Goal: Task Accomplishment & Management: Complete application form

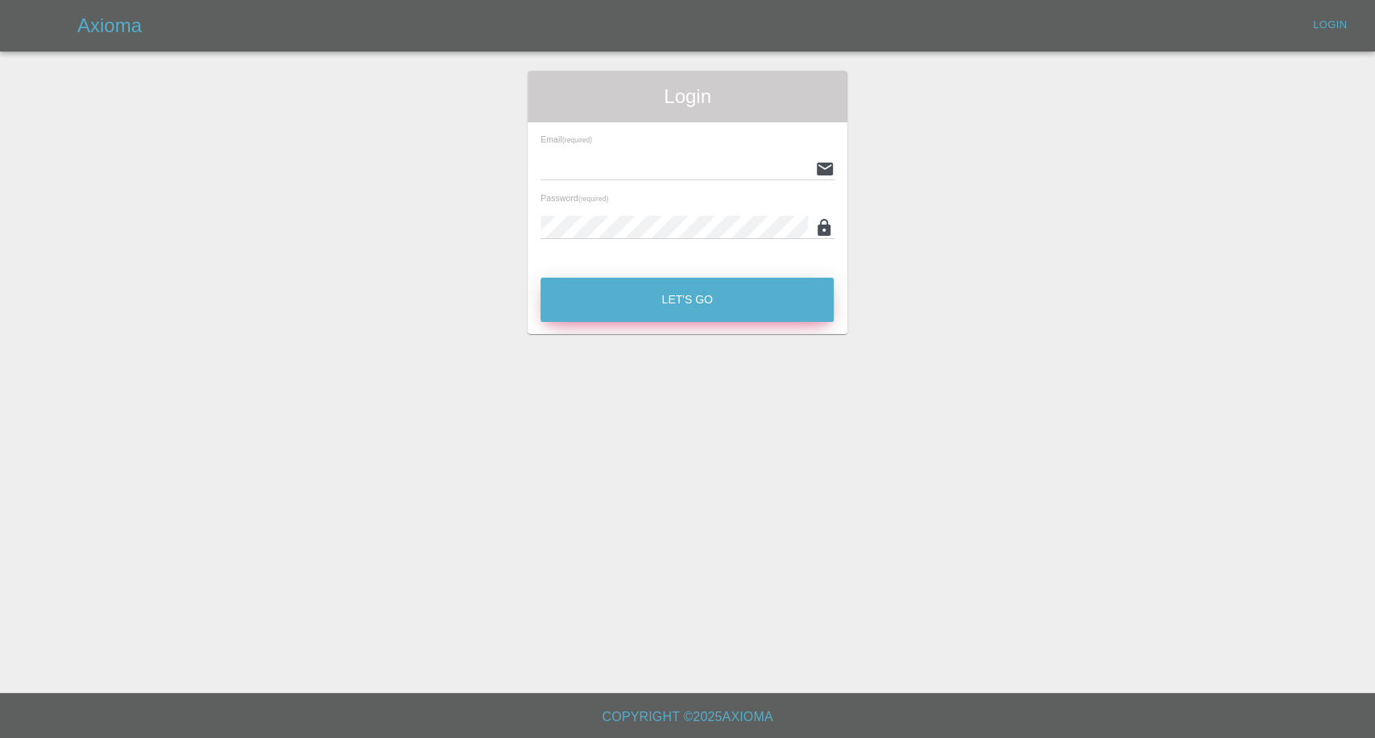
type input "[EMAIL_ADDRESS][DOMAIN_NAME]"
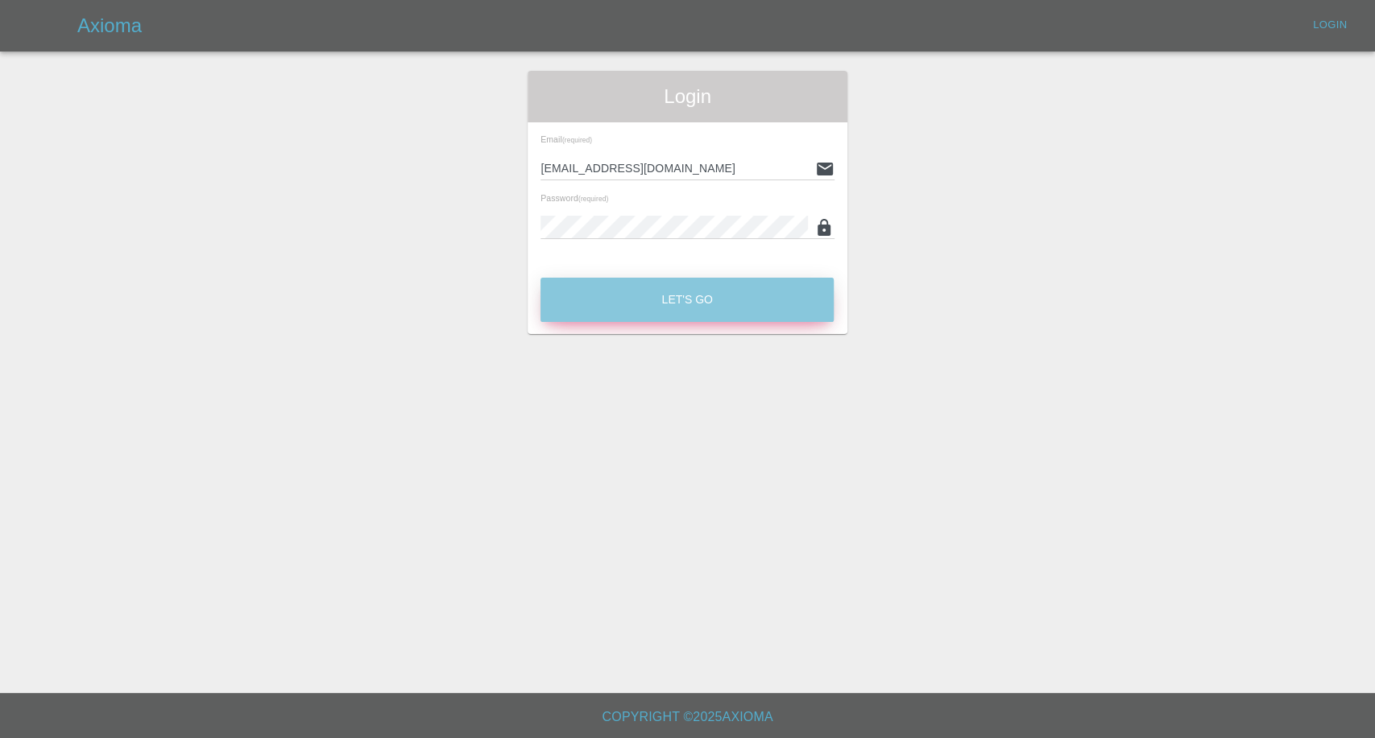
click at [634, 289] on button "Let's Go" at bounding box center [686, 300] width 293 height 44
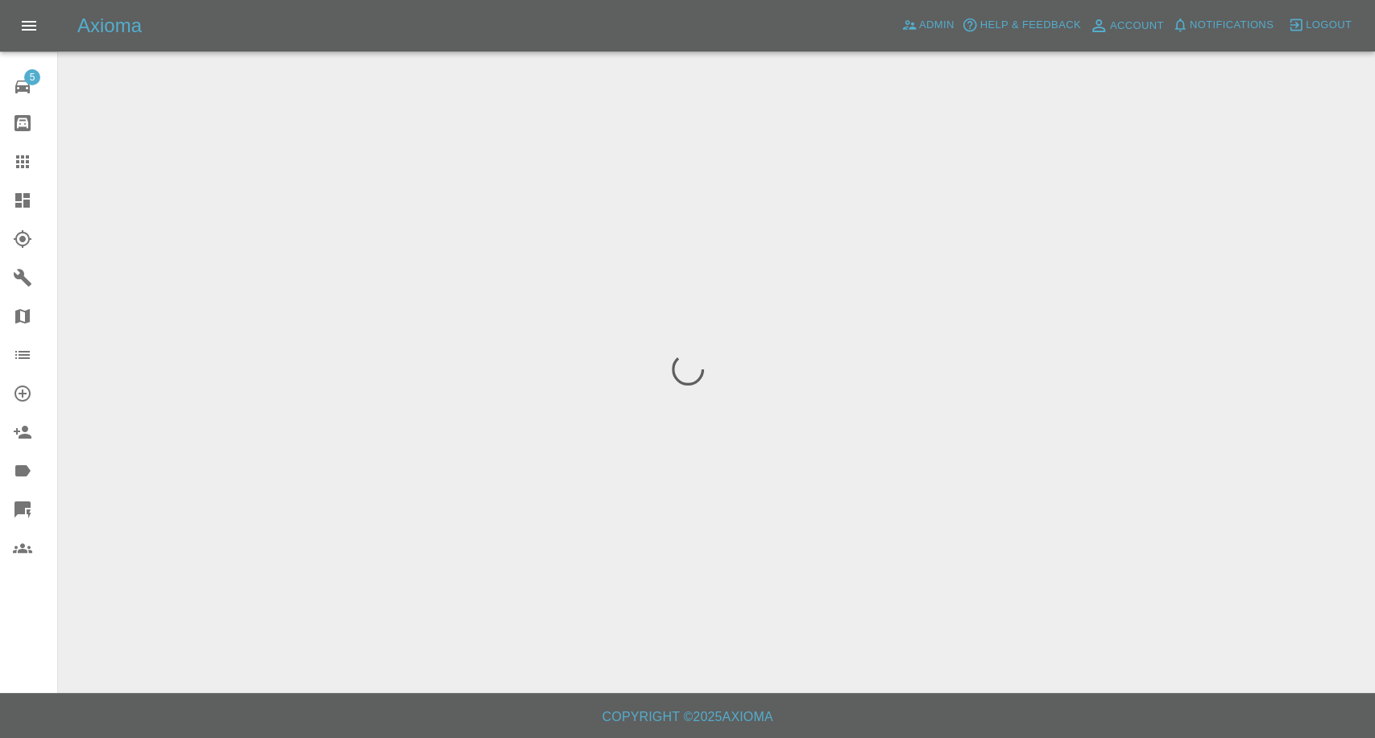
click at [26, 172] on link "Claims" at bounding box center [28, 162] width 57 height 39
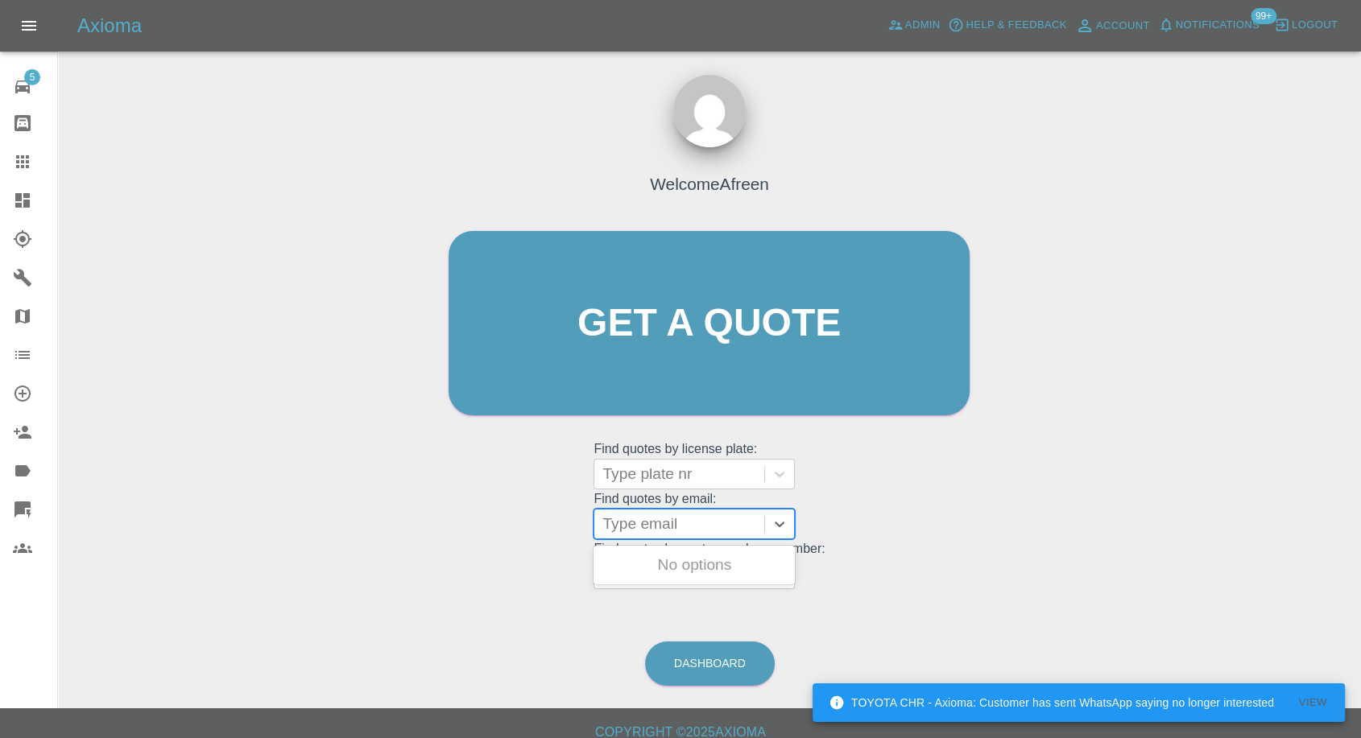
click at [680, 513] on div at bounding box center [679, 524] width 154 height 23
paste input "[EMAIL_ADDRESS][DOMAIN_NAME]"
type input "[EMAIL_ADDRESS][DOMAIN_NAME]"
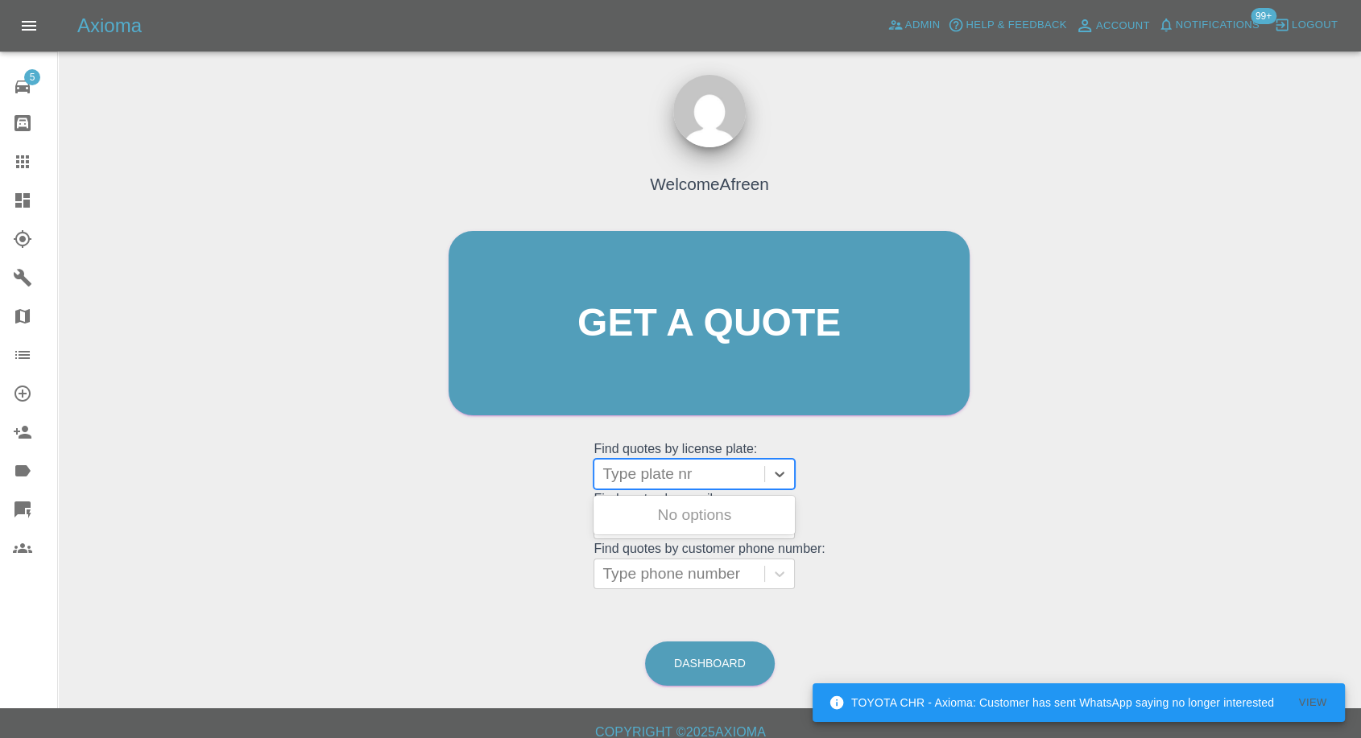
click at [678, 485] on div "Type plate nr" at bounding box center [679, 474] width 170 height 29
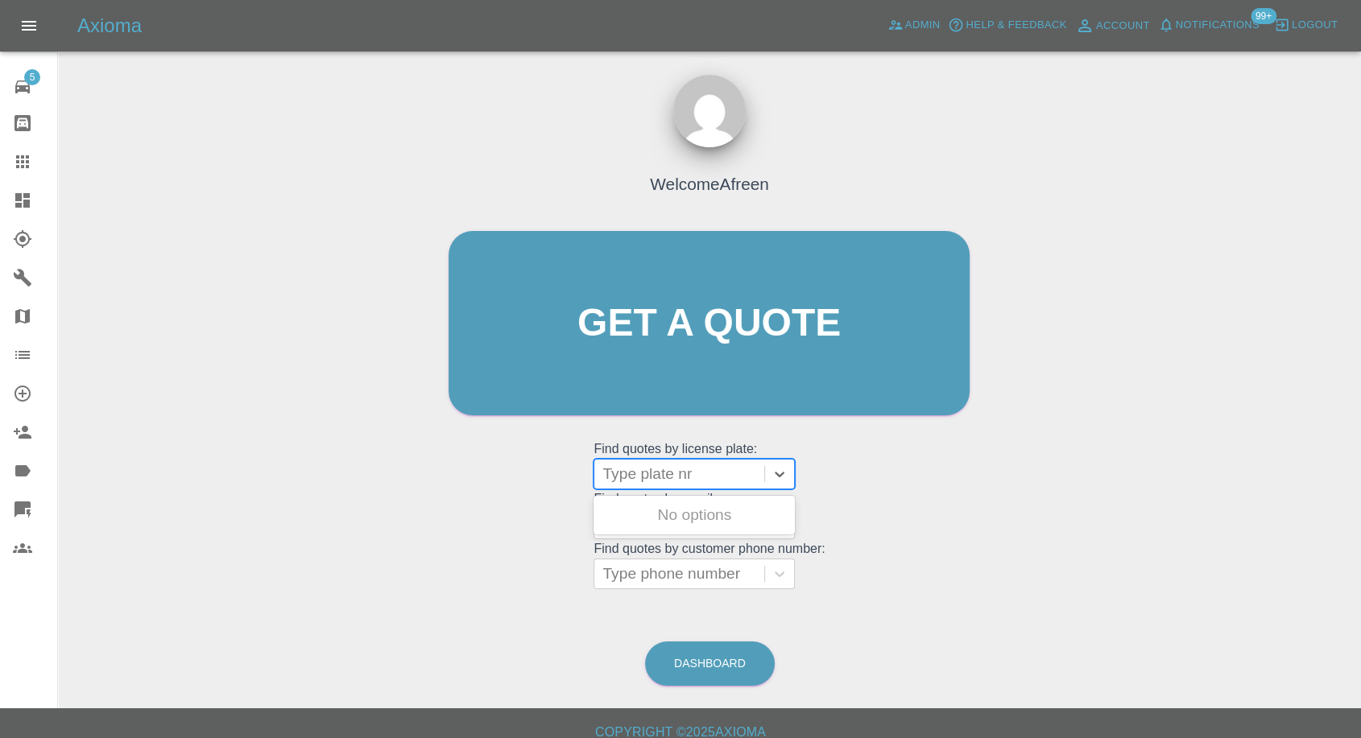
paste input "Fv12fna"
type input "Fv12fna"
drag, startPoint x: 660, startPoint y: 514, endPoint x: 800, endPoint y: 526, distance: 140.6
click at [661, 515] on div "FV12FNA, Fnol" at bounding box center [693, 515] width 201 height 32
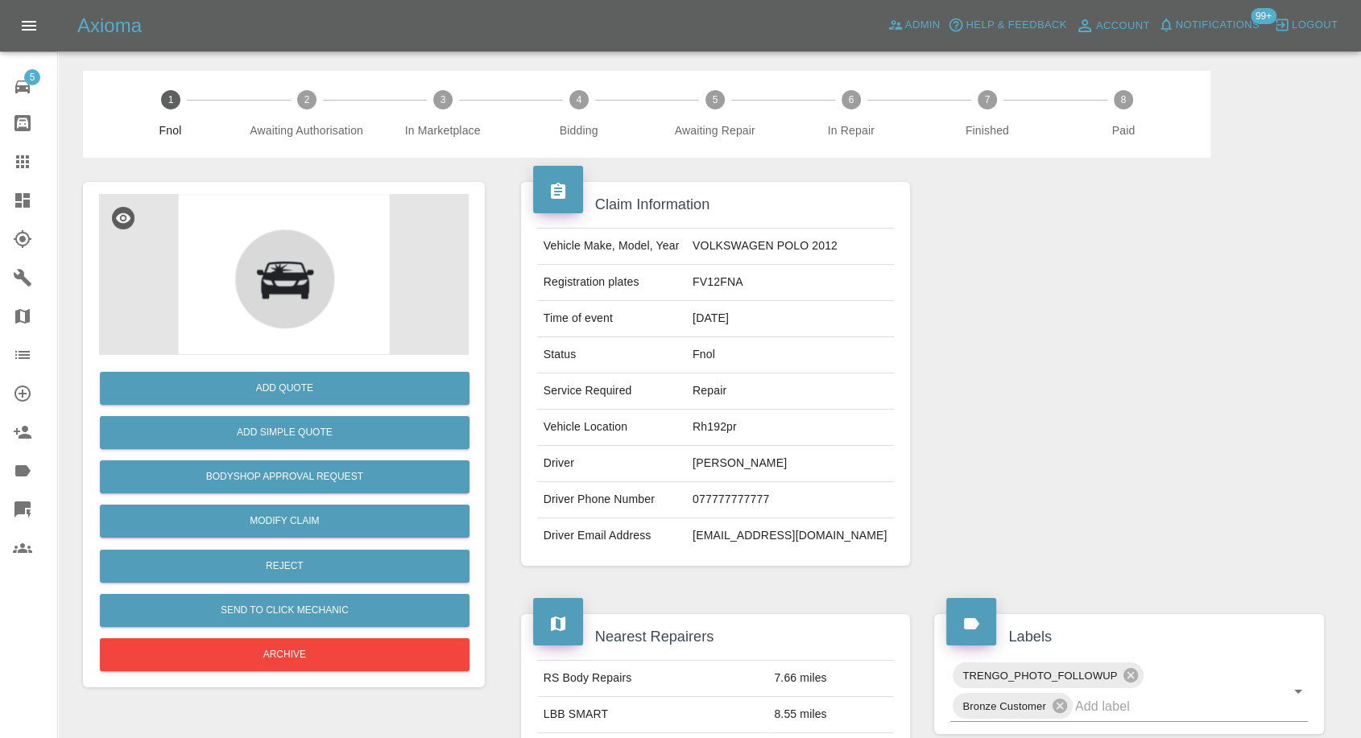
scroll to position [447, 0]
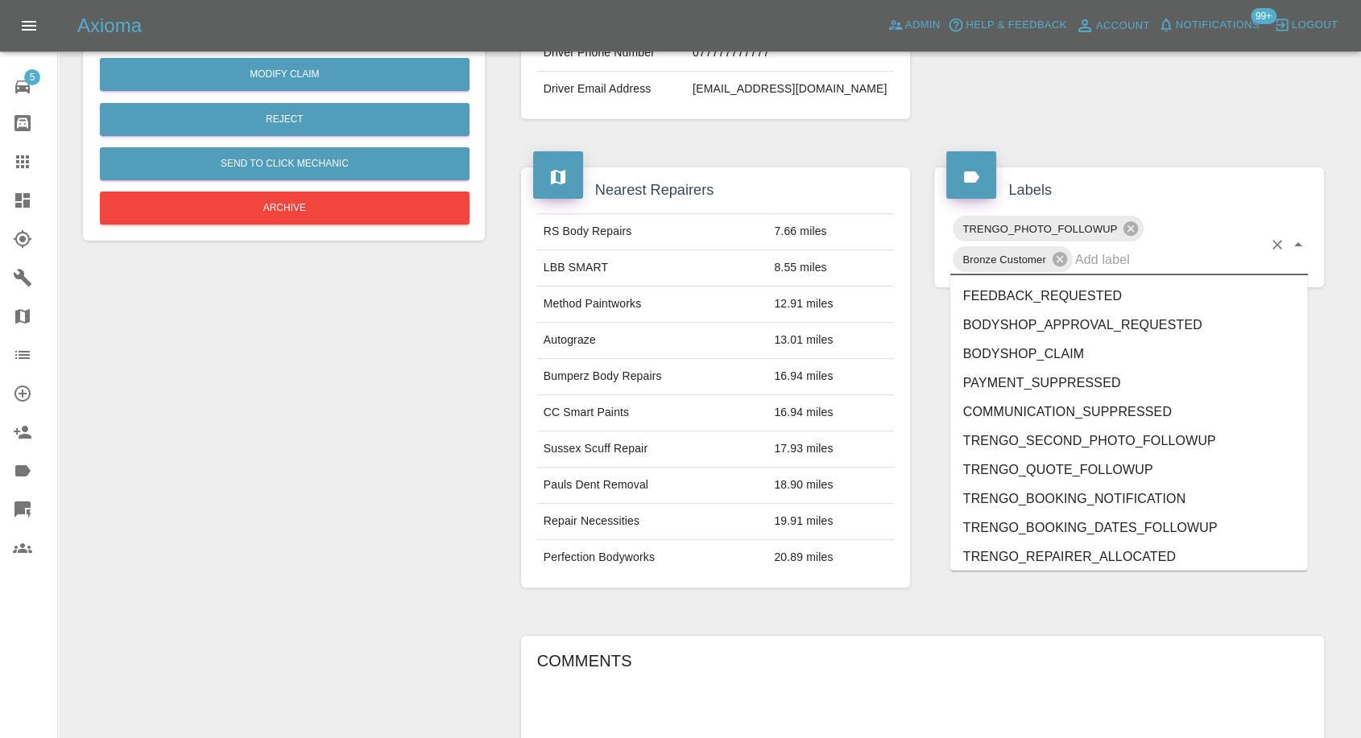
click at [1127, 267] on input "text" at bounding box center [1169, 259] width 188 height 25
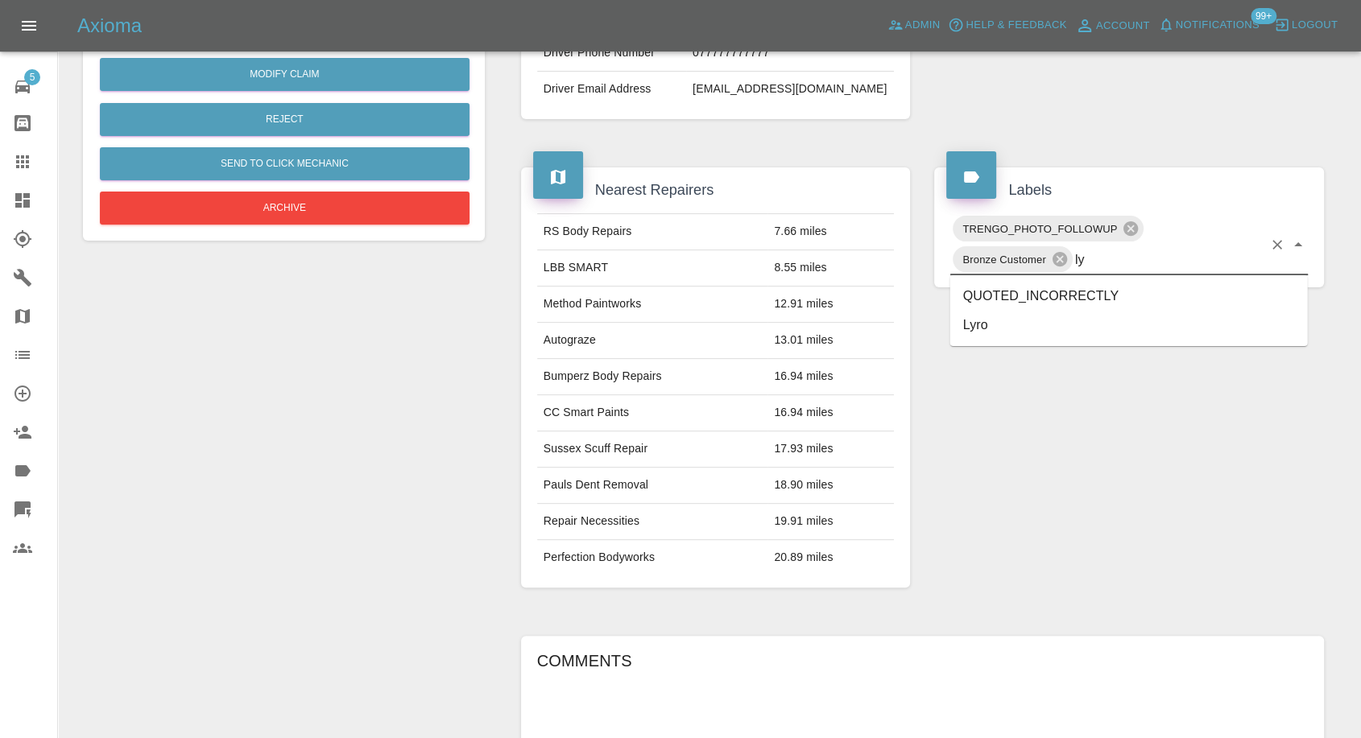
type input "lyr"
click at [1030, 304] on li "Lyro" at bounding box center [1129, 296] width 358 height 29
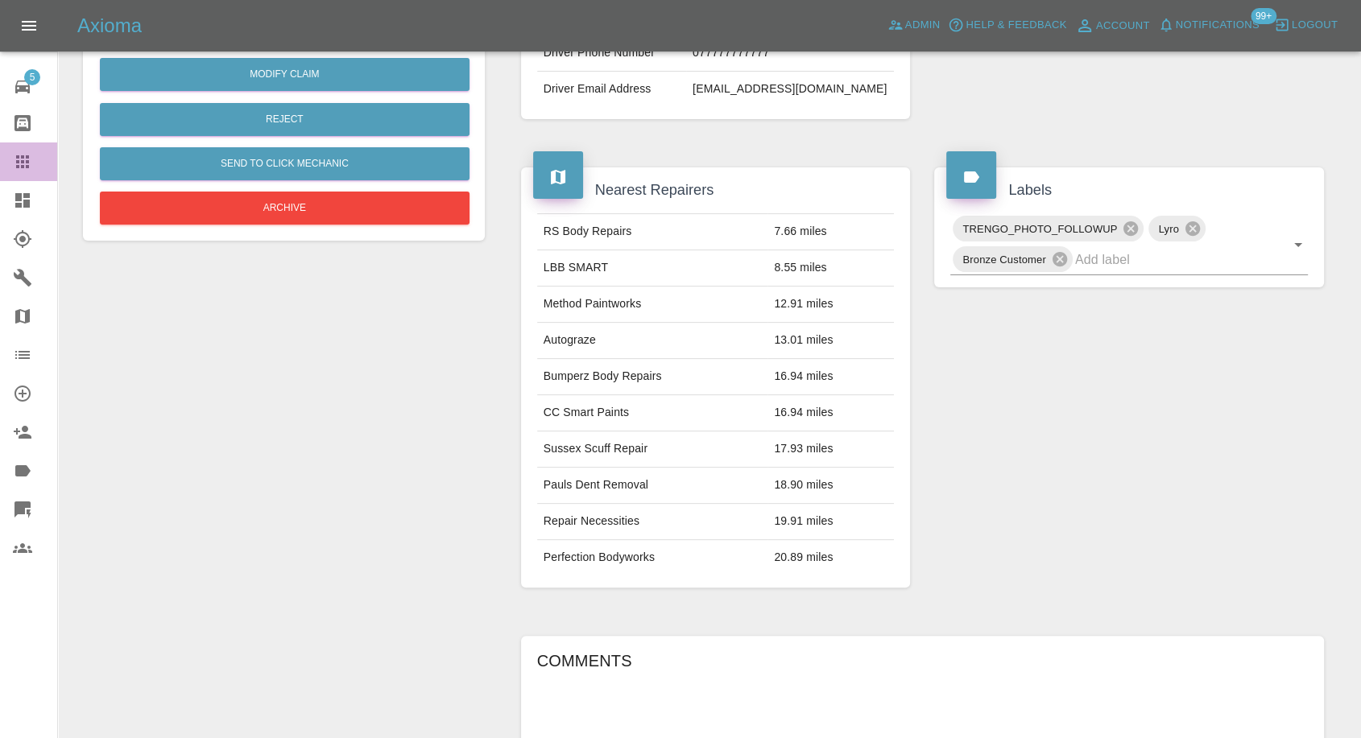
click at [1, 156] on link "Claims" at bounding box center [28, 162] width 57 height 39
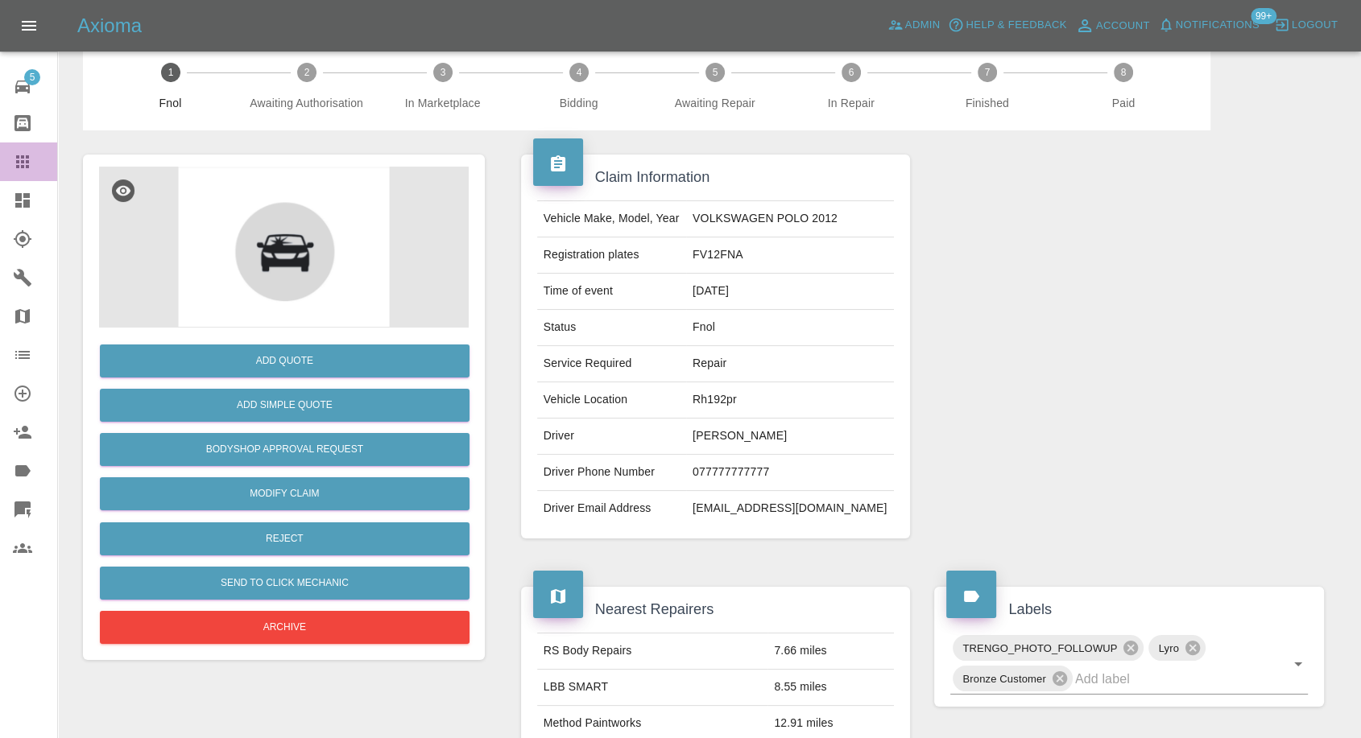
scroll to position [14, 0]
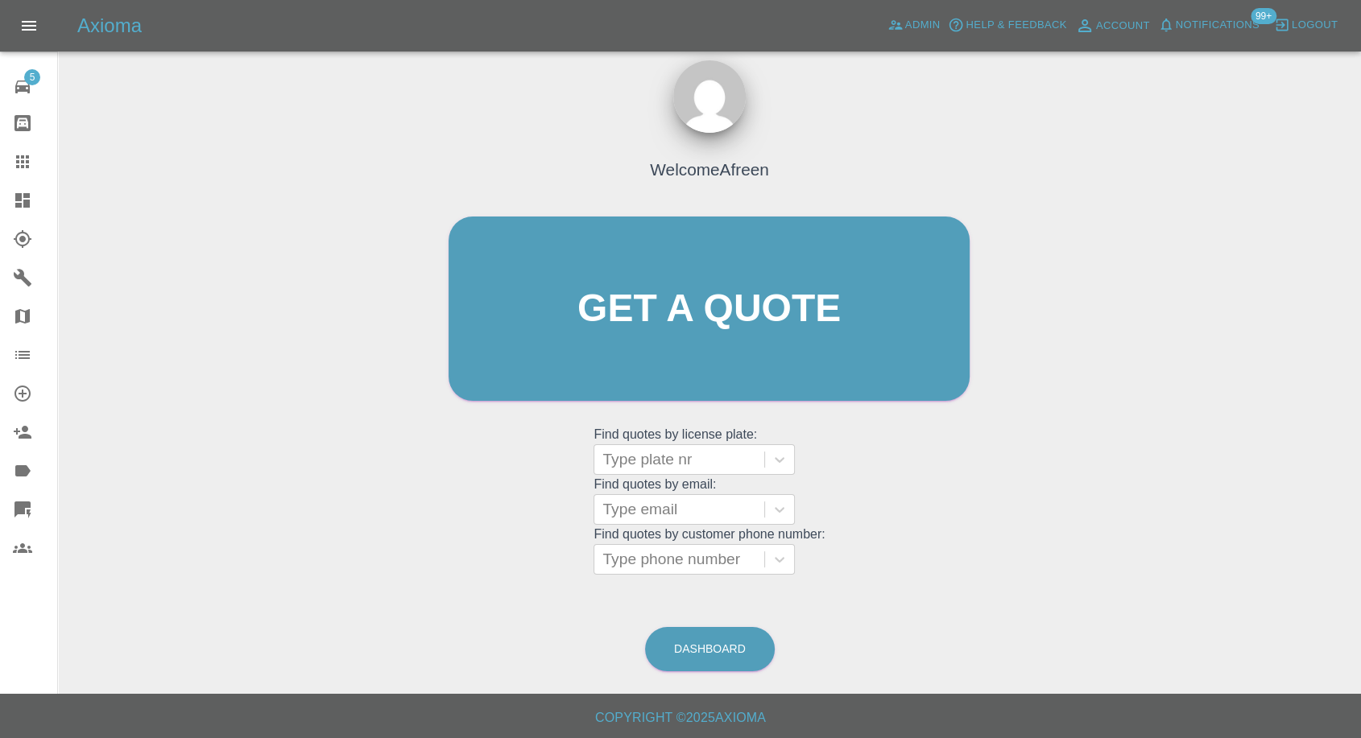
click at [31, 165] on icon at bounding box center [22, 161] width 19 height 19
click at [746, 567] on div at bounding box center [679, 559] width 154 height 23
paste input "07475783888"
type input "07475783888"
click at [682, 510] on div at bounding box center [679, 509] width 154 height 23
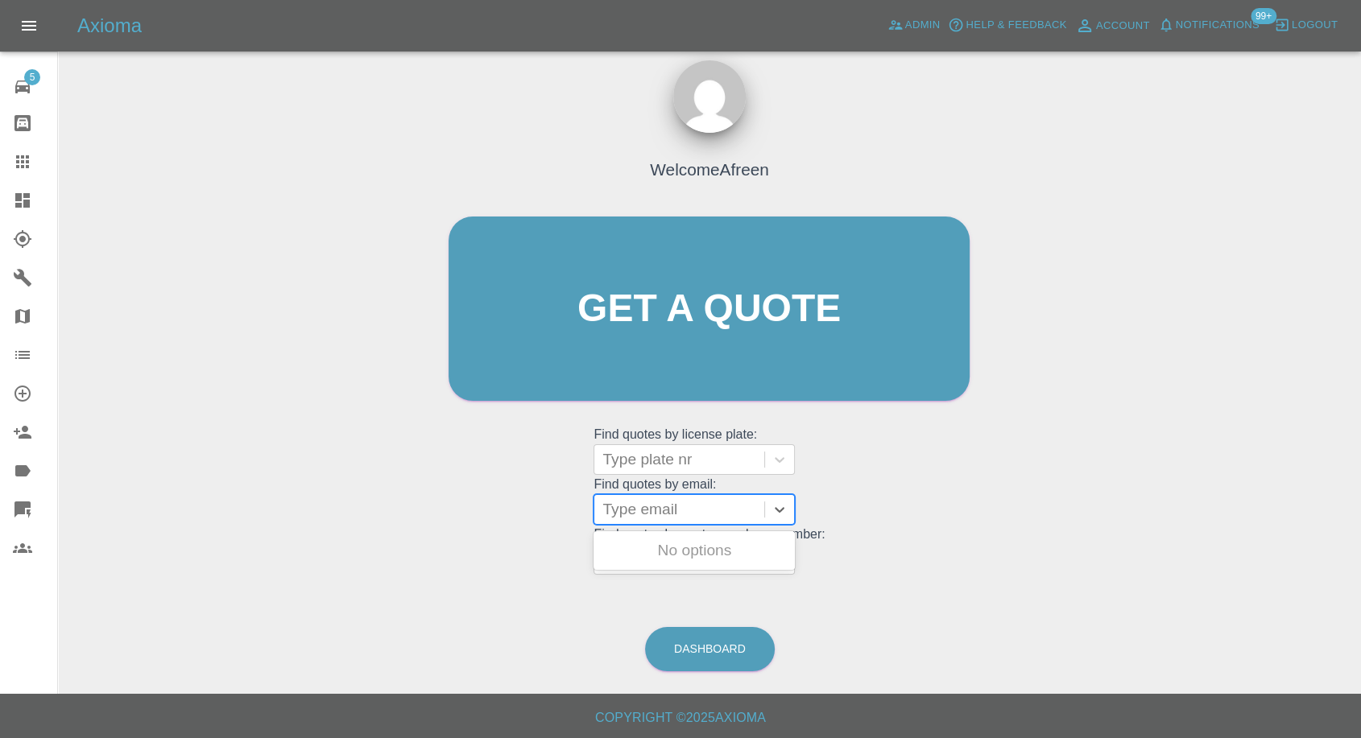
paste input "[EMAIL_ADDRESS][DOMAIN_NAME]"
type input "[EMAIL_ADDRESS][DOMAIN_NAME]"
click at [689, 548] on div "CN17VAM, Fnol" at bounding box center [693, 551] width 201 height 32
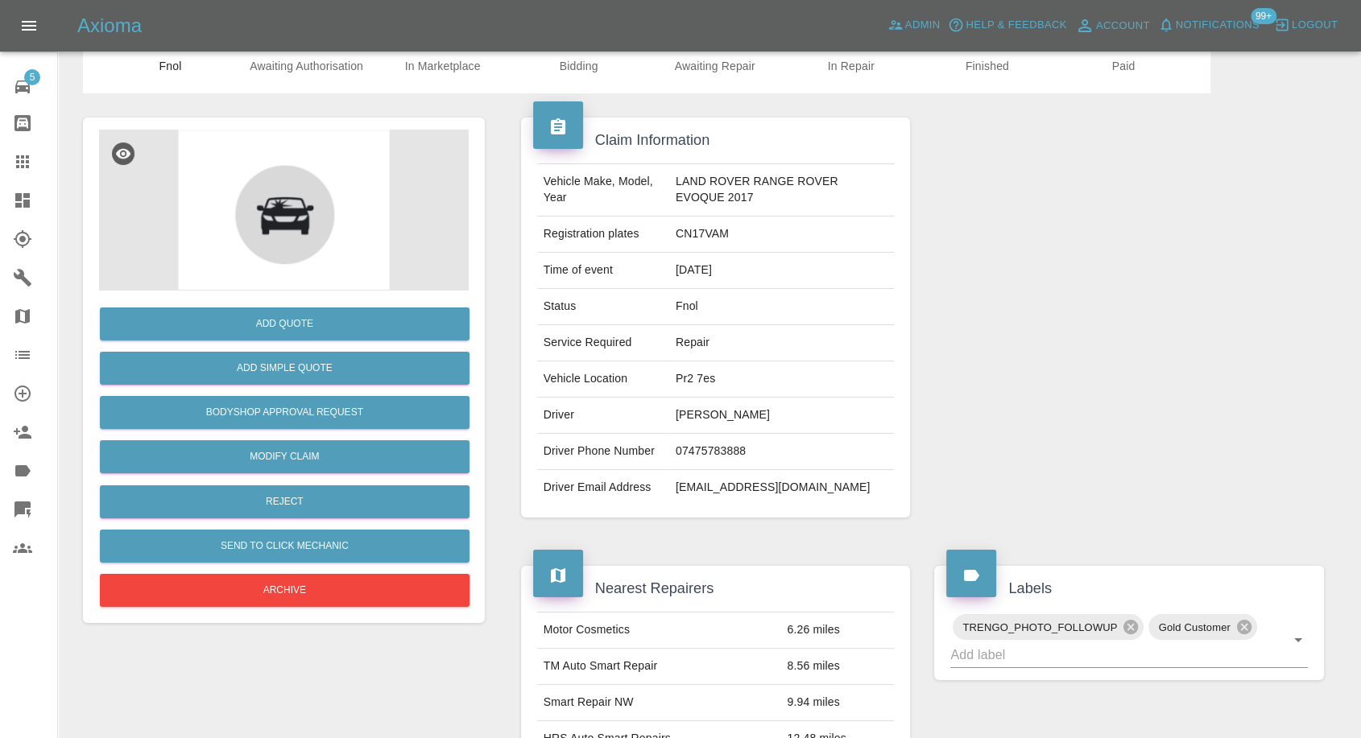
scroll to position [89, 0]
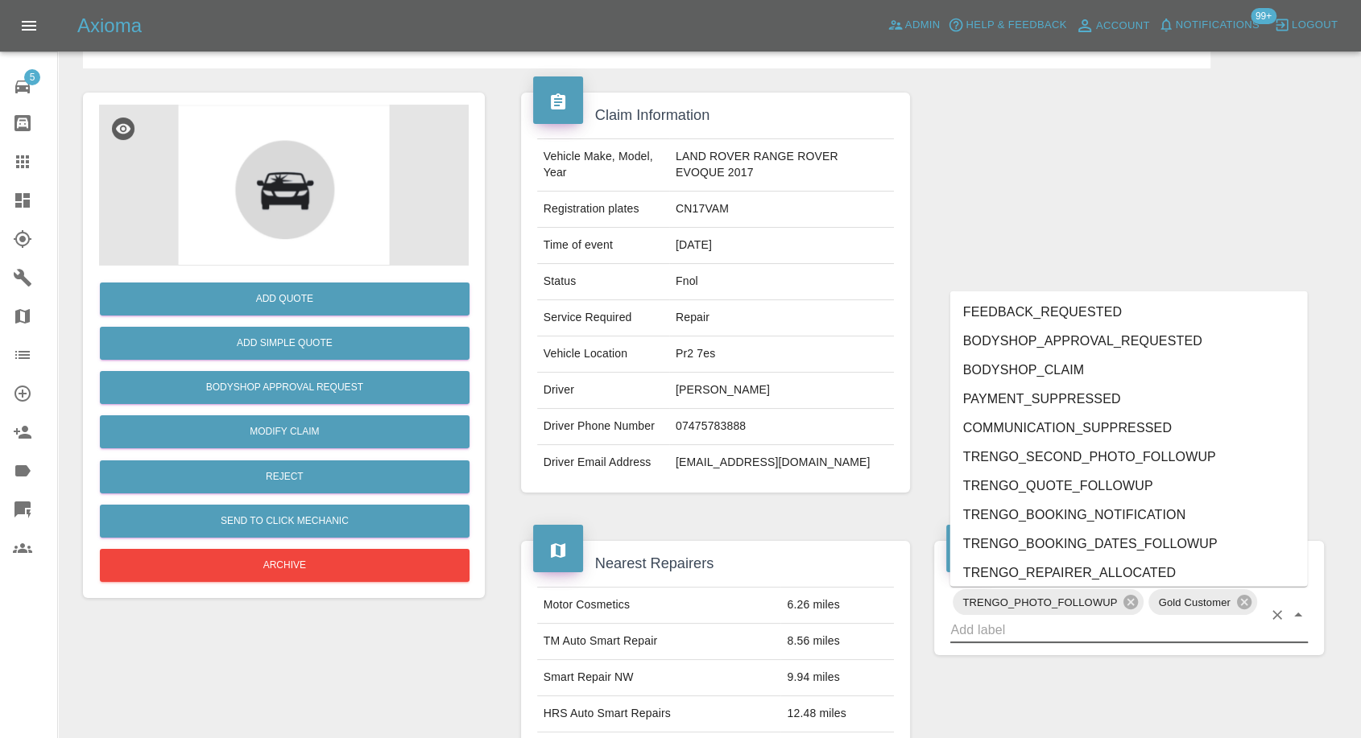
click at [1028, 631] on input "text" at bounding box center [1106, 630] width 312 height 25
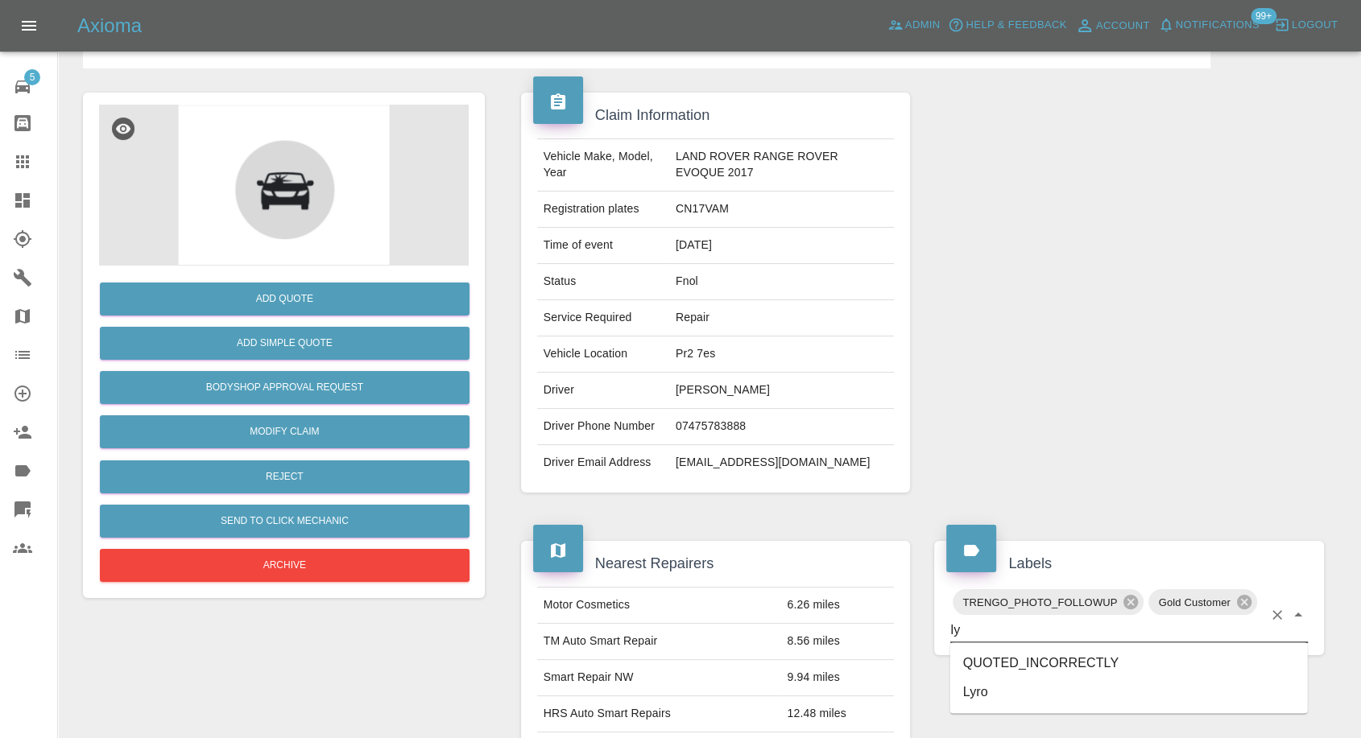
type input "lyr"
click at [974, 660] on li "Lyro" at bounding box center [1129, 663] width 358 height 29
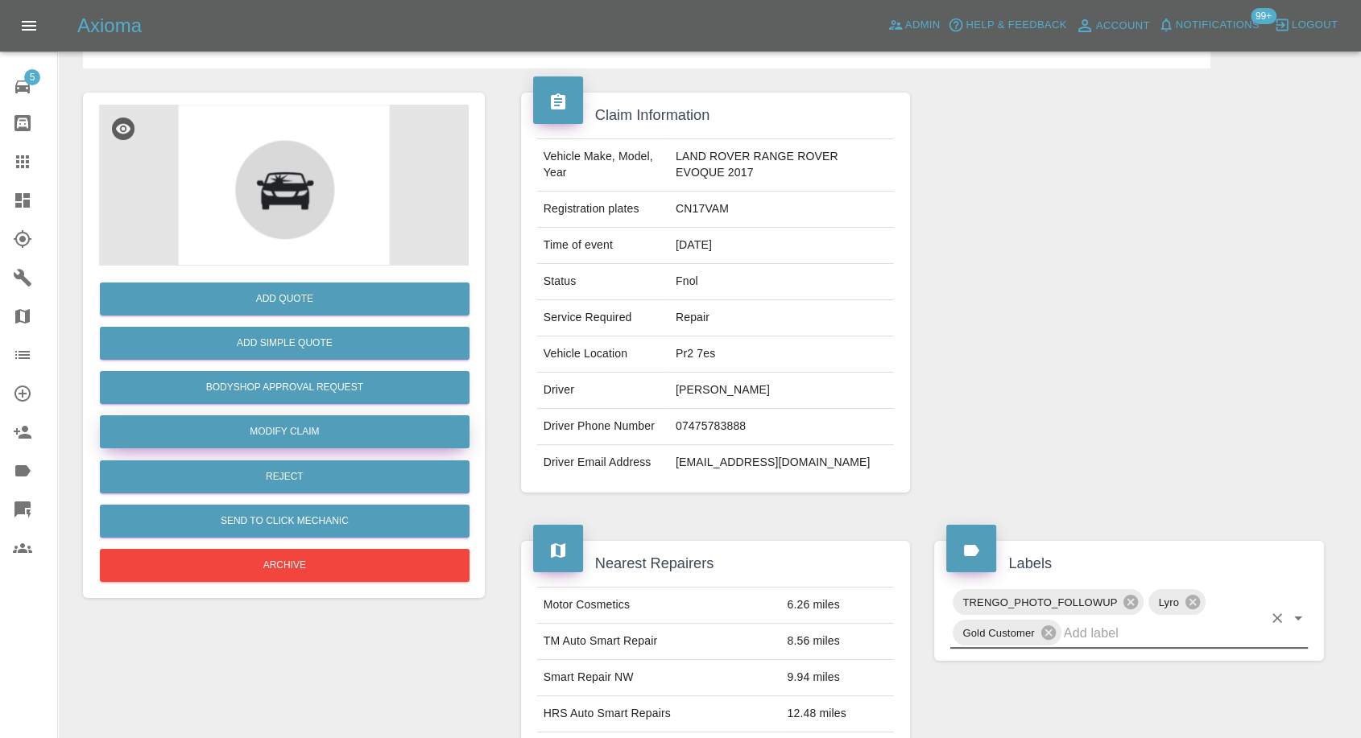
drag, startPoint x: 277, startPoint y: 428, endPoint x: 586, endPoint y: 448, distance: 309.8
click at [278, 429] on link "Modify Claim" at bounding box center [285, 432] width 370 height 33
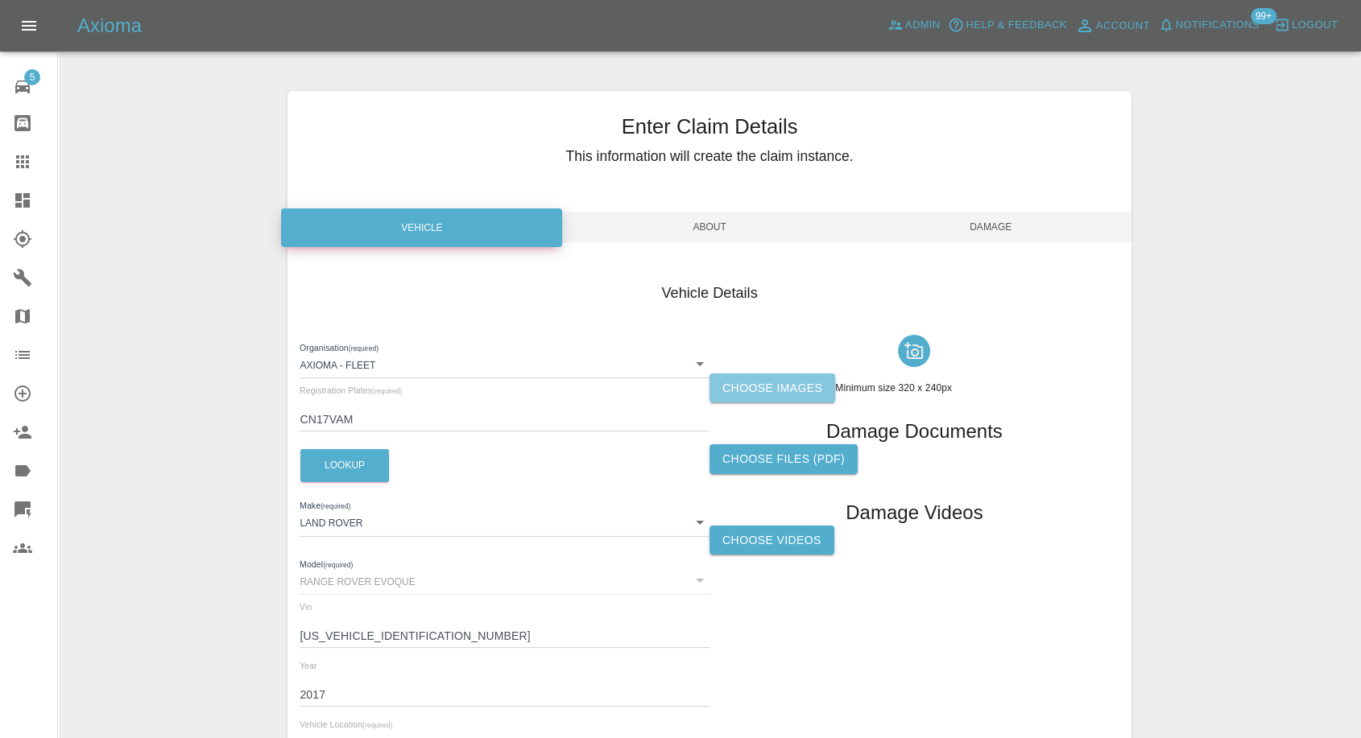
click at [813, 386] on label "Choose images" at bounding box center [772, 389] width 126 height 30
click at [0, 0] on input "Choose images" at bounding box center [0, 0] width 0 height 0
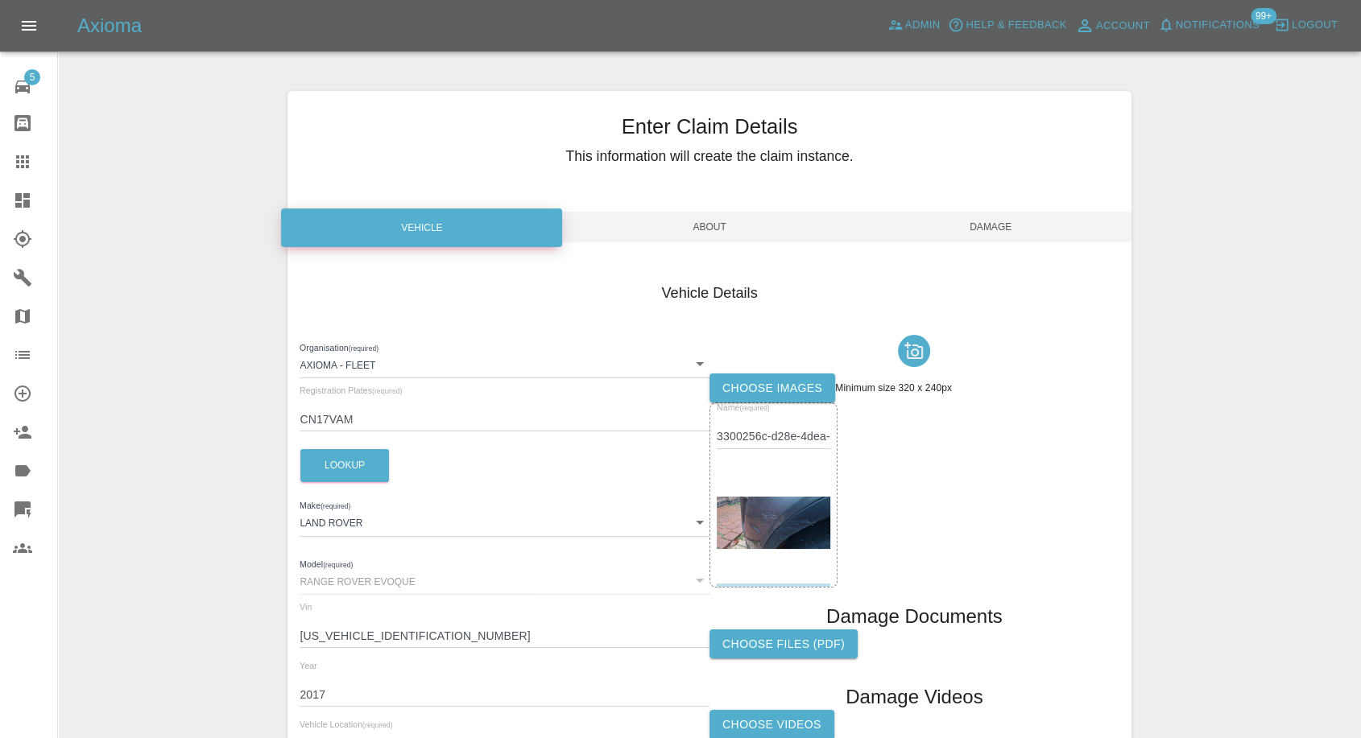
click at [1015, 227] on span "Damage" at bounding box center [990, 227] width 281 height 31
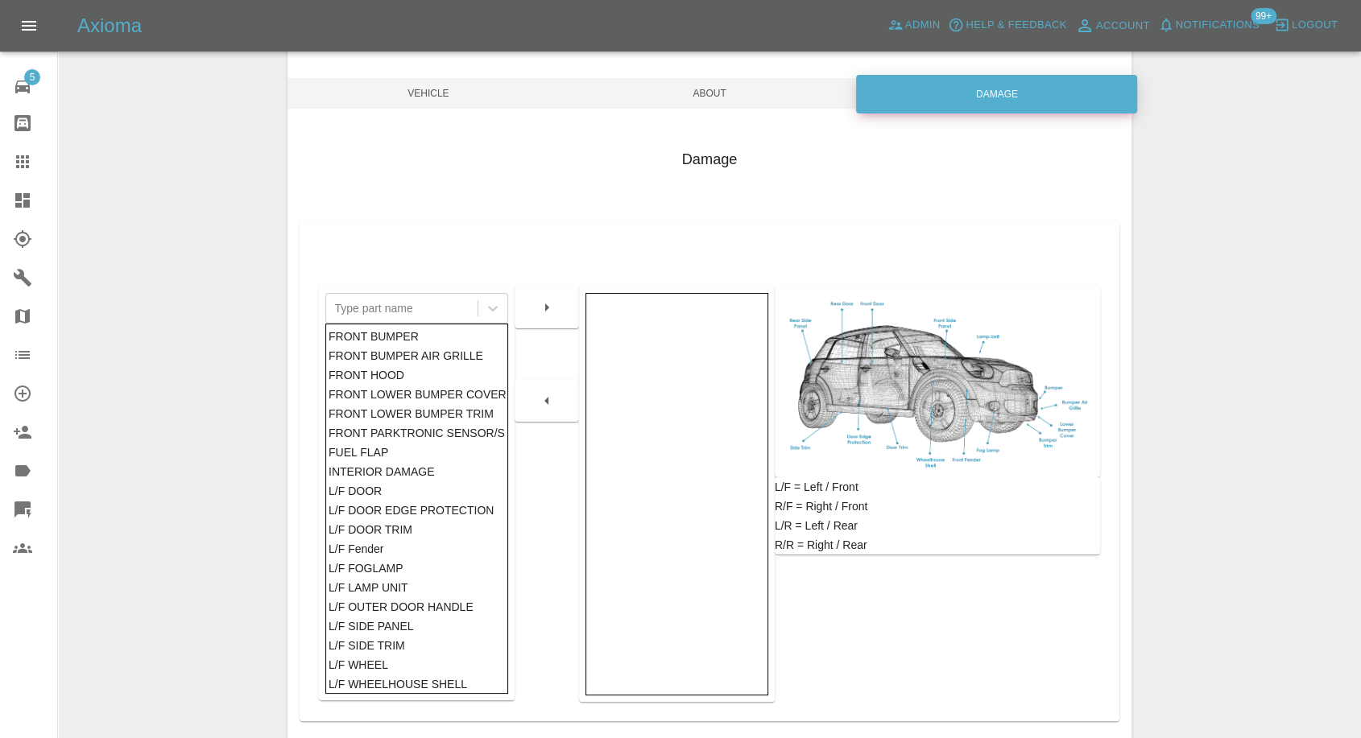
scroll to position [258, 0]
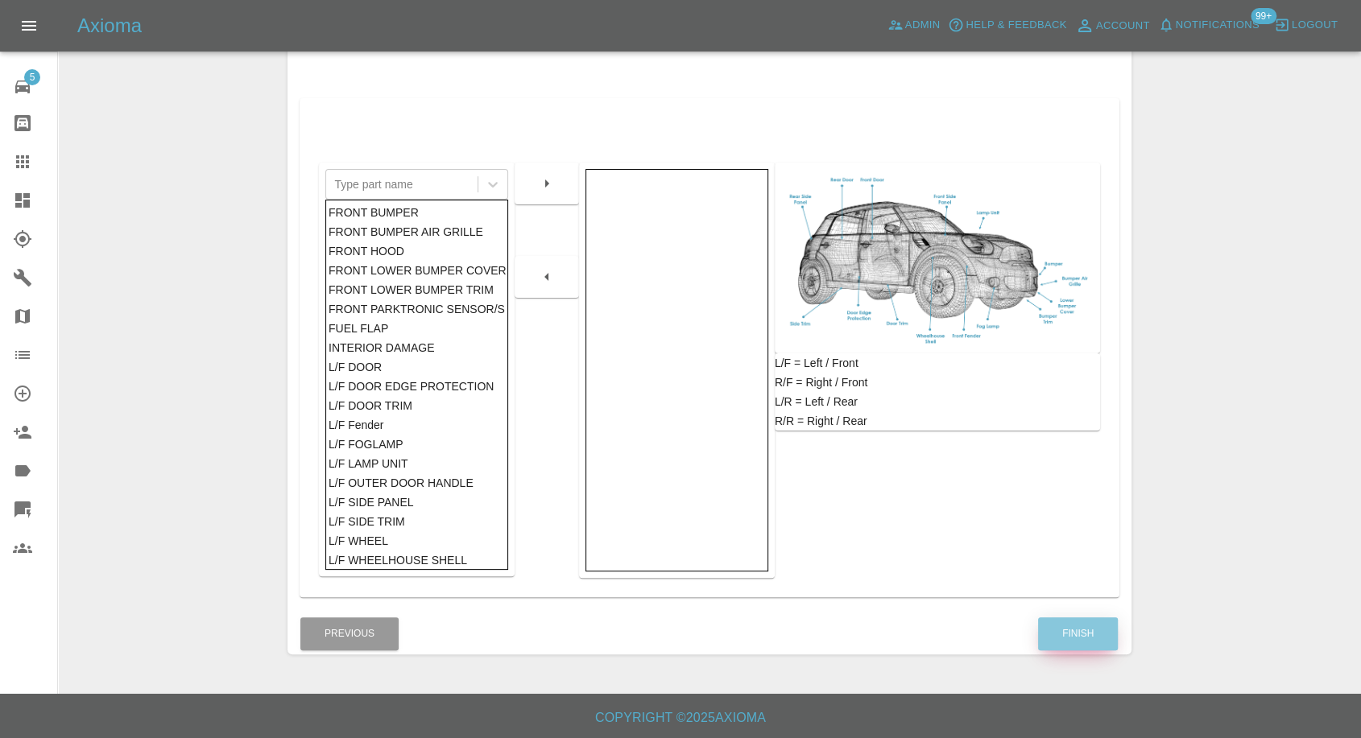
click at [1080, 623] on button "Finish" at bounding box center [1078, 634] width 80 height 33
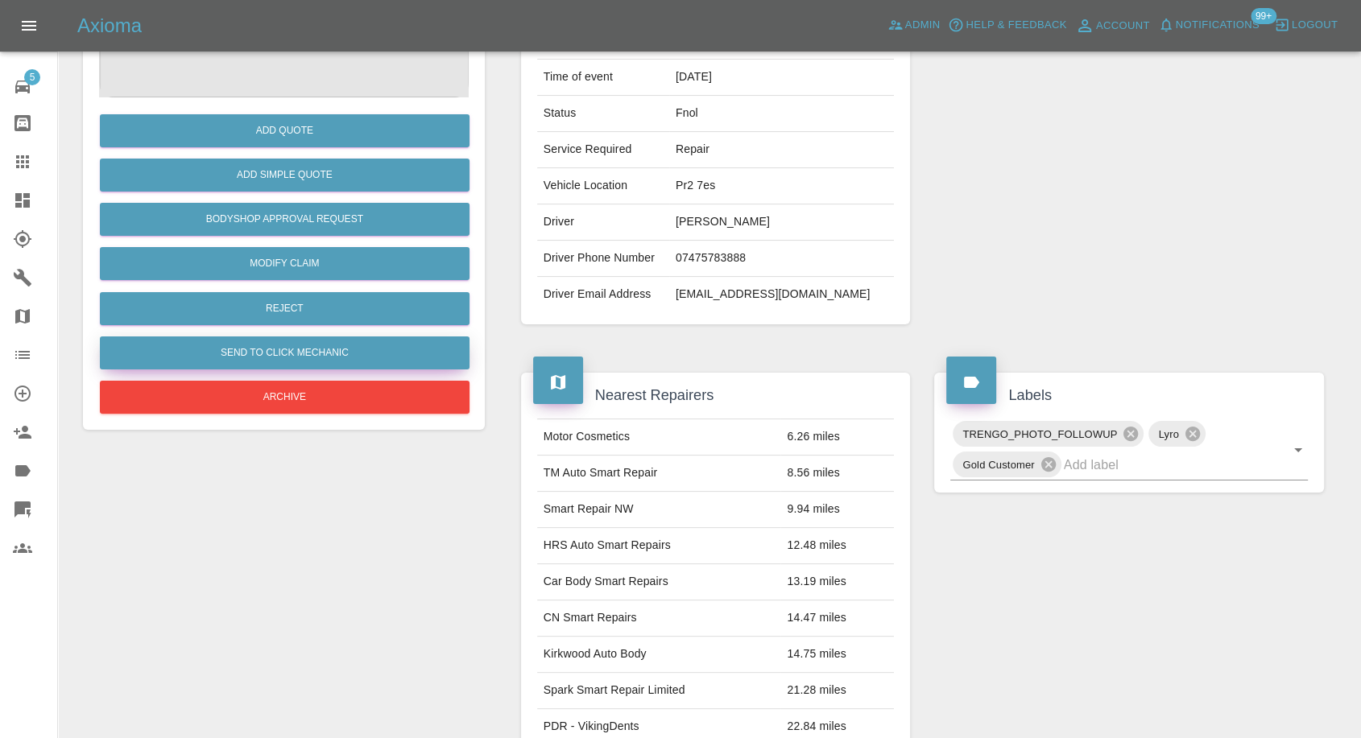
drag, startPoint x: 23, startPoint y: 157, endPoint x: 273, endPoint y: 342, distance: 311.5
click at [23, 157] on icon at bounding box center [22, 161] width 13 height 13
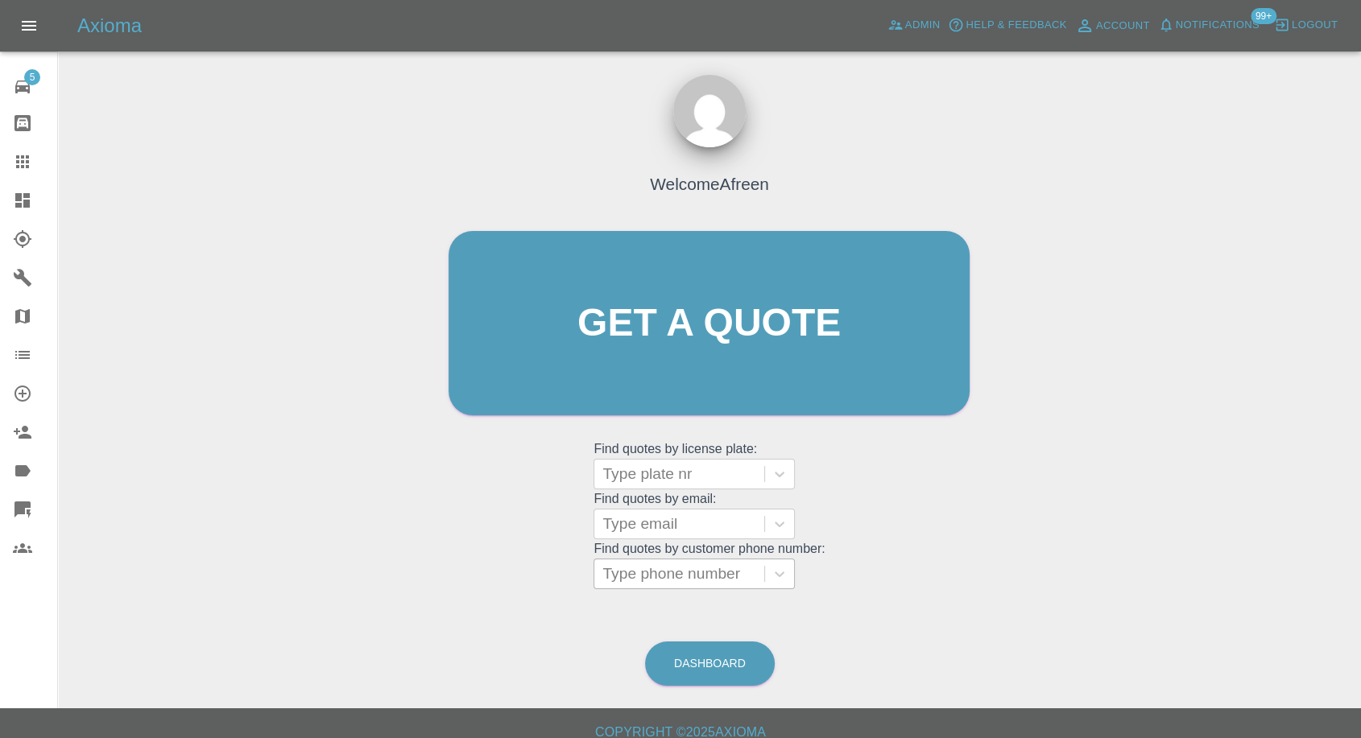
click at [660, 575] on div at bounding box center [679, 574] width 154 height 23
paste input "07437535228"
type input "07437535228"
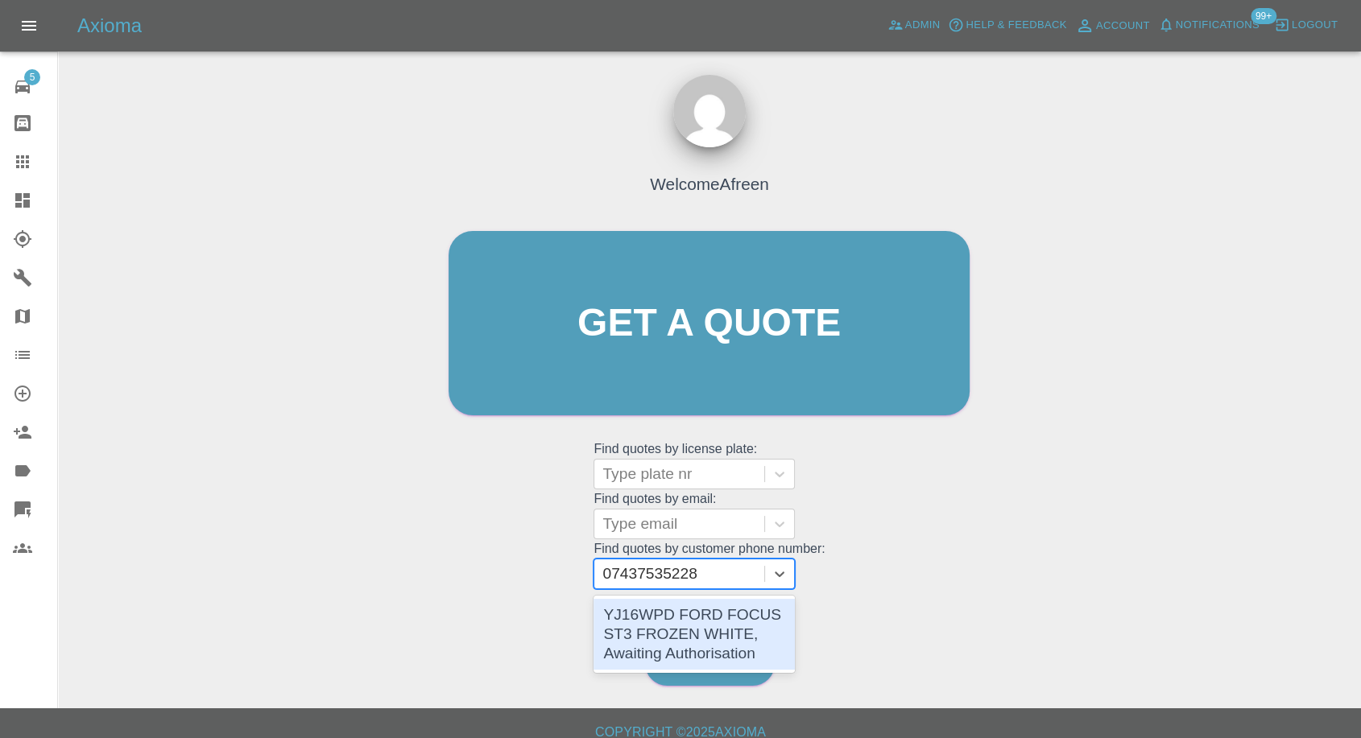
click at [697, 629] on div "YJ16WPD FORD FOCUS ST3 FROZEN WHITE, Awaiting Authorisation" at bounding box center [693, 634] width 201 height 71
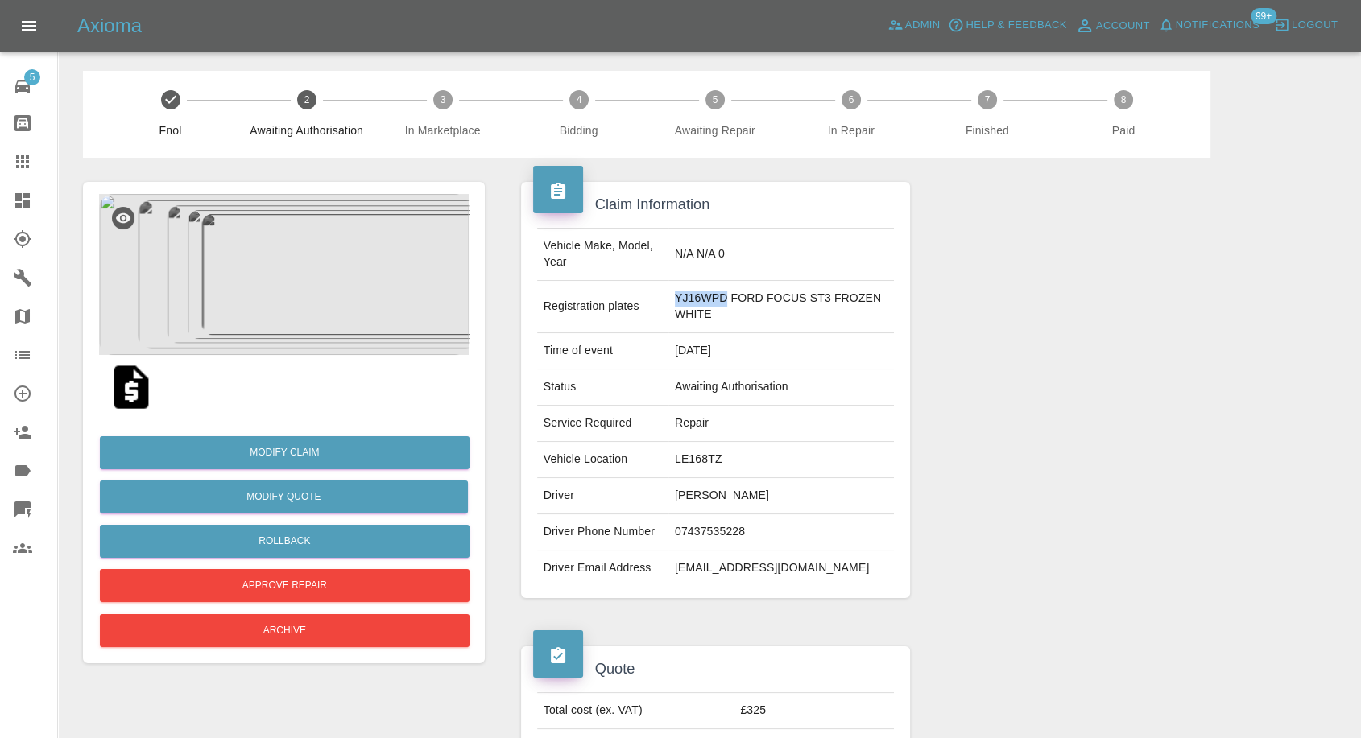
drag, startPoint x: 673, startPoint y: 296, endPoint x: 722, endPoint y: 300, distance: 49.3
click at [722, 300] on td "YJ16WPD FORD FOCUS ST3 FROZEN WHITE" at bounding box center [780, 307] width 225 height 52
copy td "YJ16WPD"
click at [316, 445] on link "Modify Claim" at bounding box center [285, 452] width 370 height 33
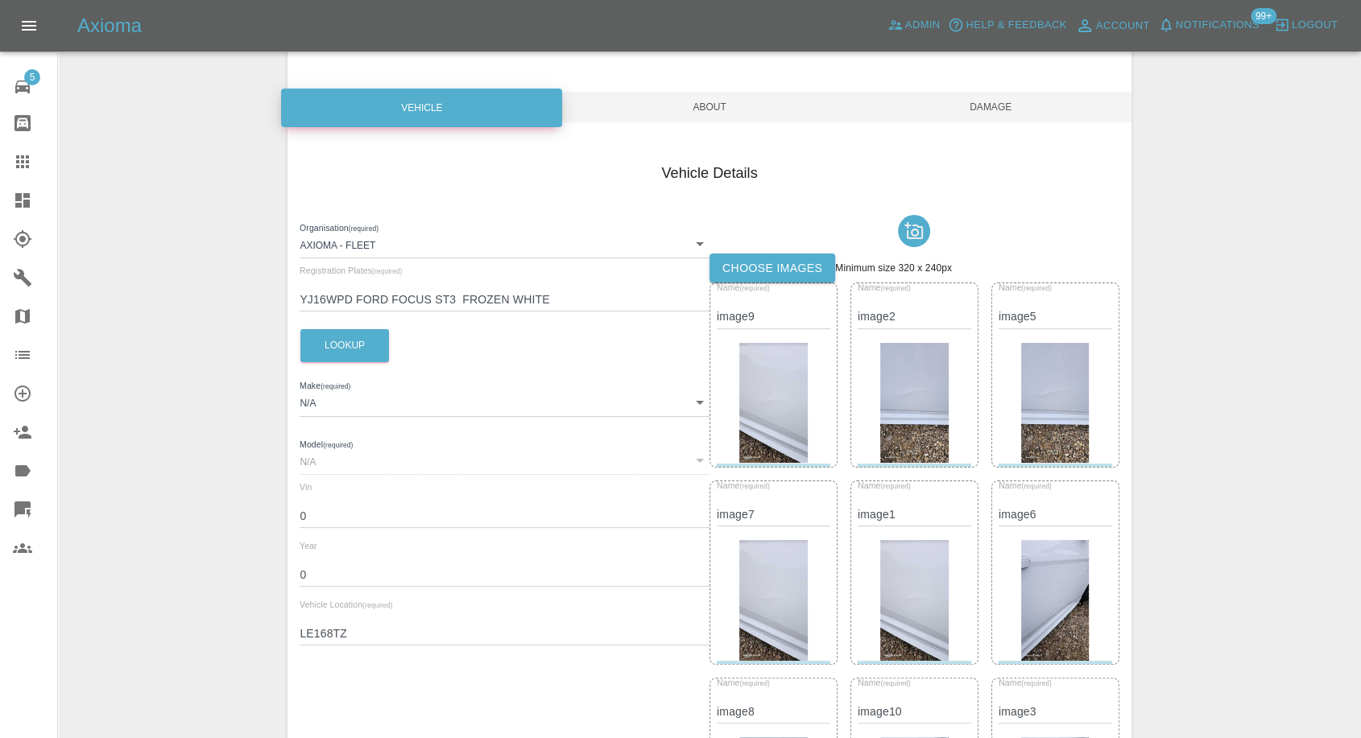
scroll to position [268, 0]
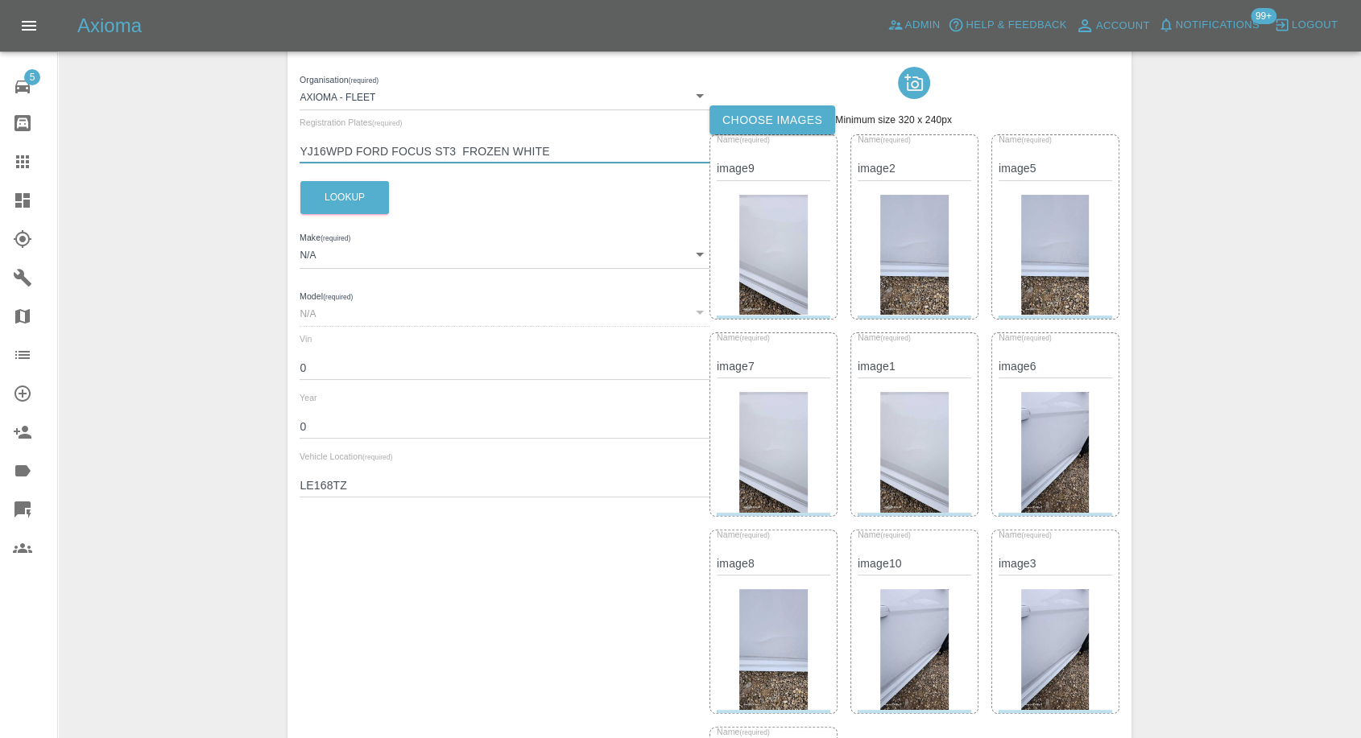
drag, startPoint x: 554, startPoint y: 152, endPoint x: 317, endPoint y: 145, distance: 236.9
click at [348, 143] on input "YJ16WPD FORD FOCUS ST3 FROZEN WHITE" at bounding box center [505, 151] width 410 height 23
type input "YJ16WPD"
click at [338, 201] on button "Lookup" at bounding box center [344, 197] width 89 height 33
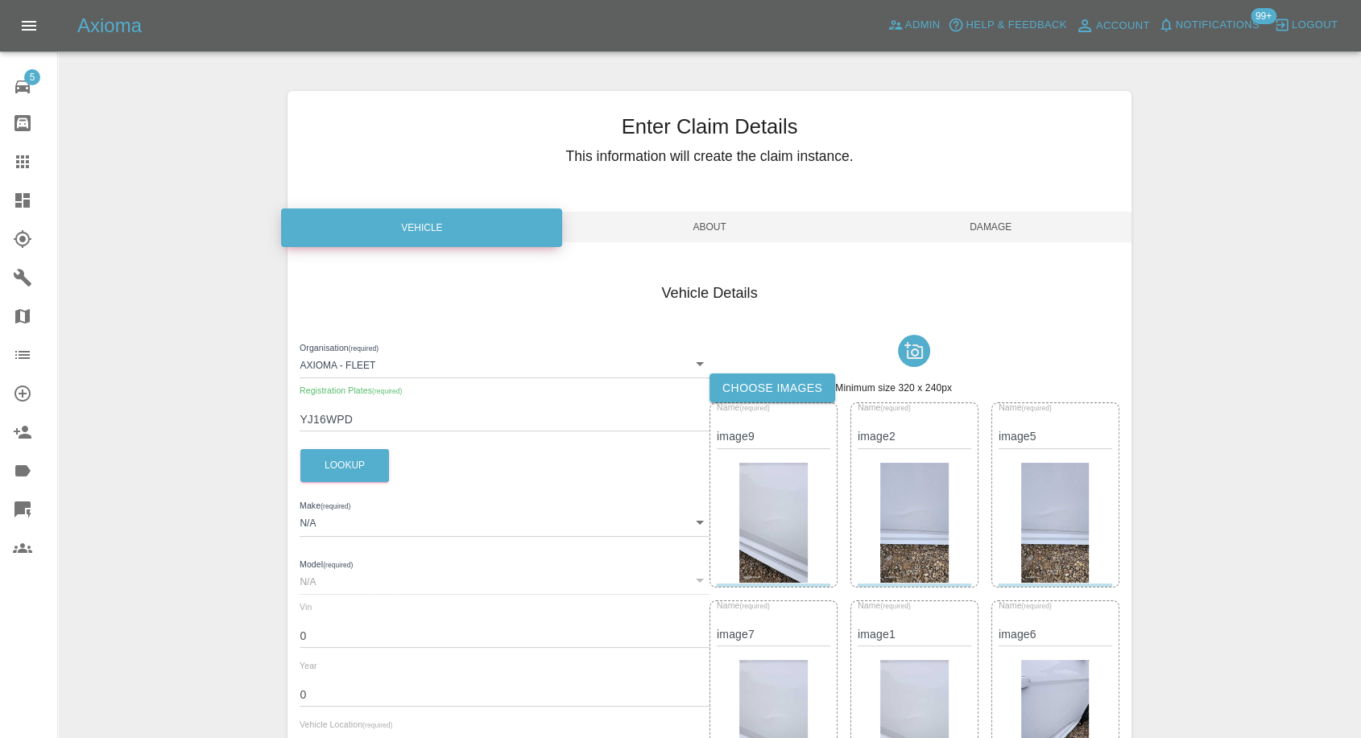
click at [996, 230] on span "Damage" at bounding box center [990, 227] width 281 height 31
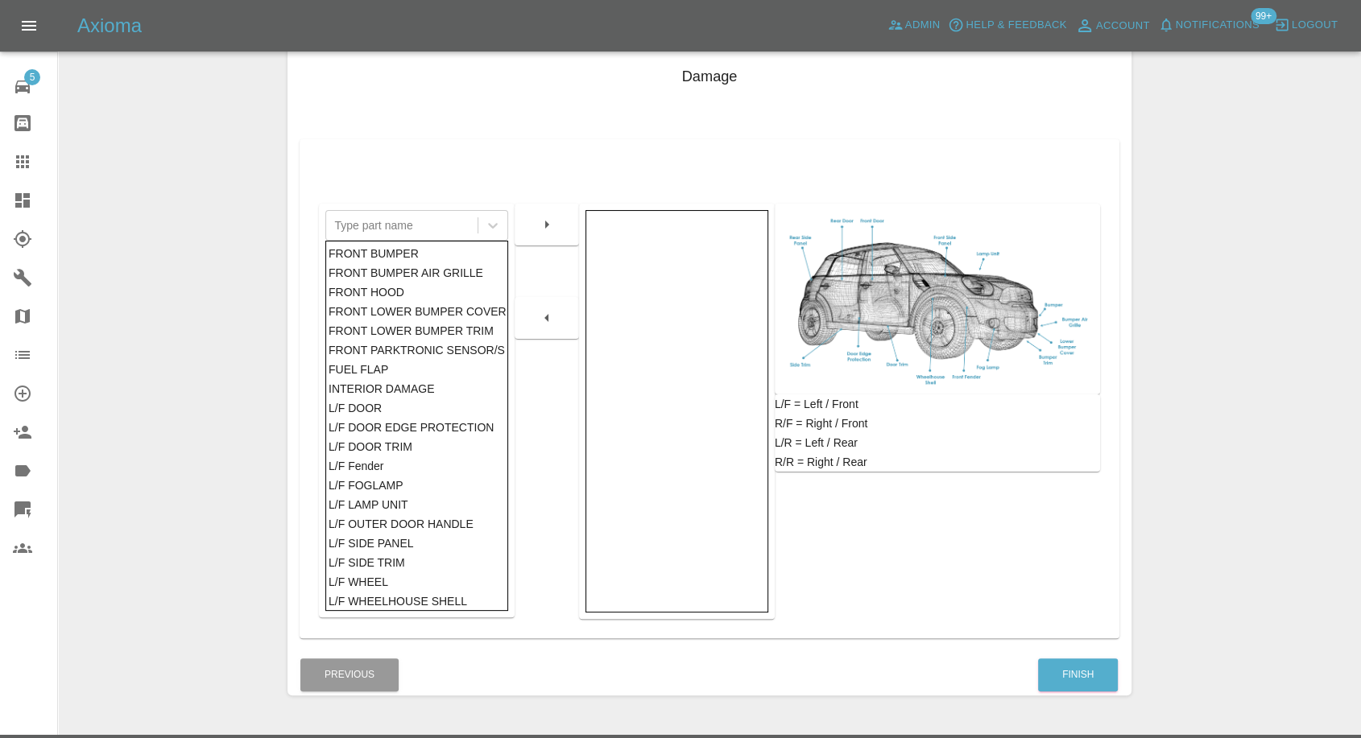
scroll to position [258, 0]
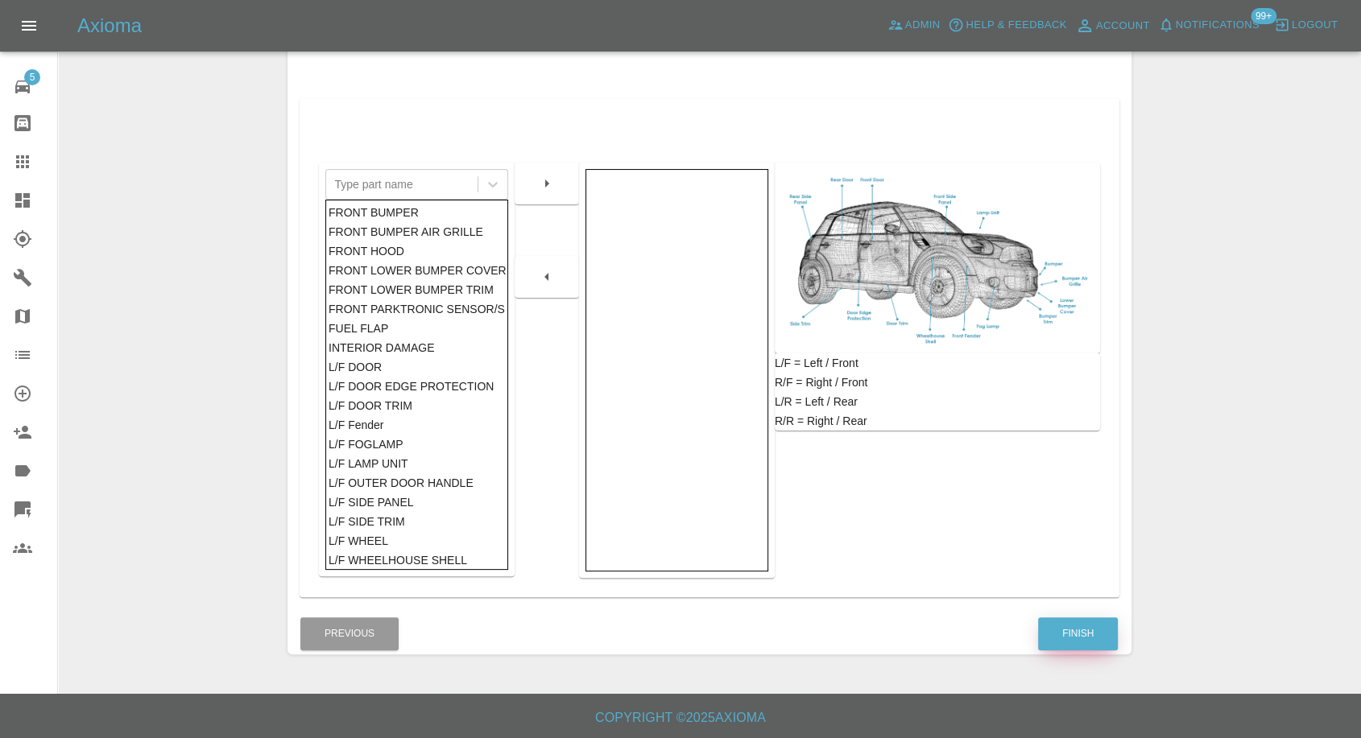
click at [1074, 635] on button "Finish" at bounding box center [1078, 634] width 80 height 33
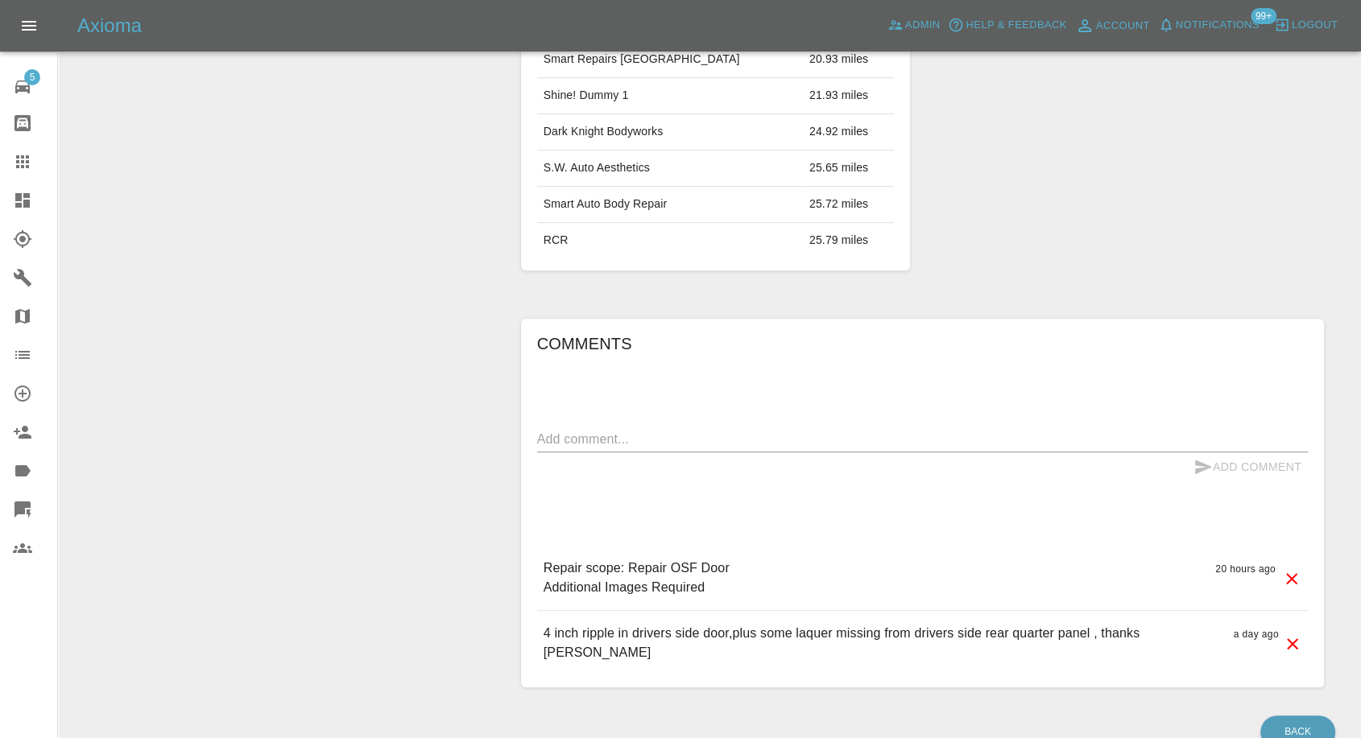
scroll to position [1039, 0]
